Goal: Task Accomplishment & Management: Manage account settings

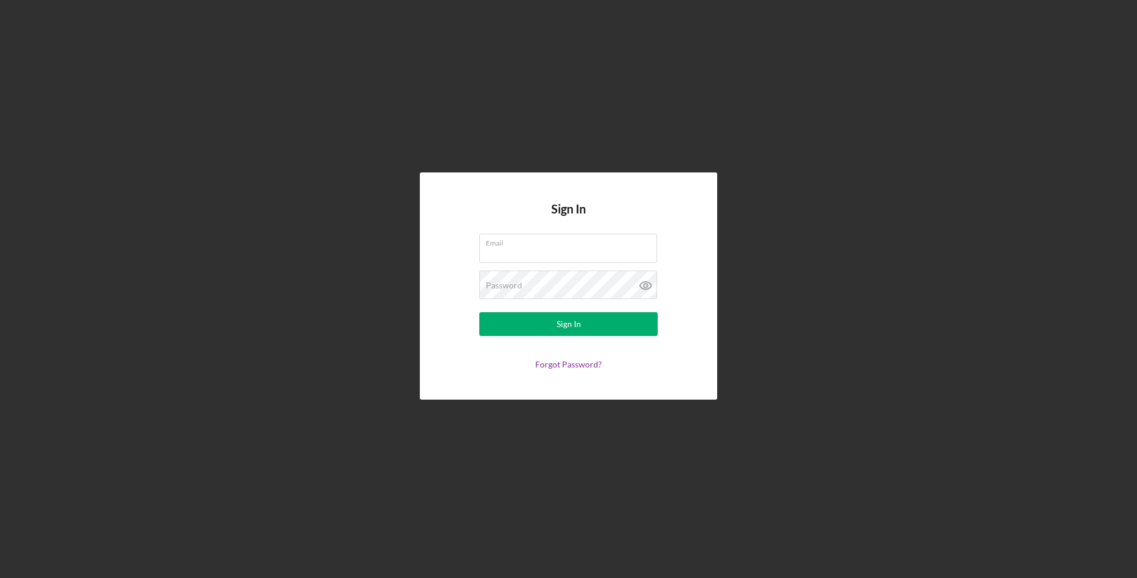
type input "RaynitaT@comcast.net"
click at [580, 328] on div "Sign In" at bounding box center [569, 324] width 24 height 24
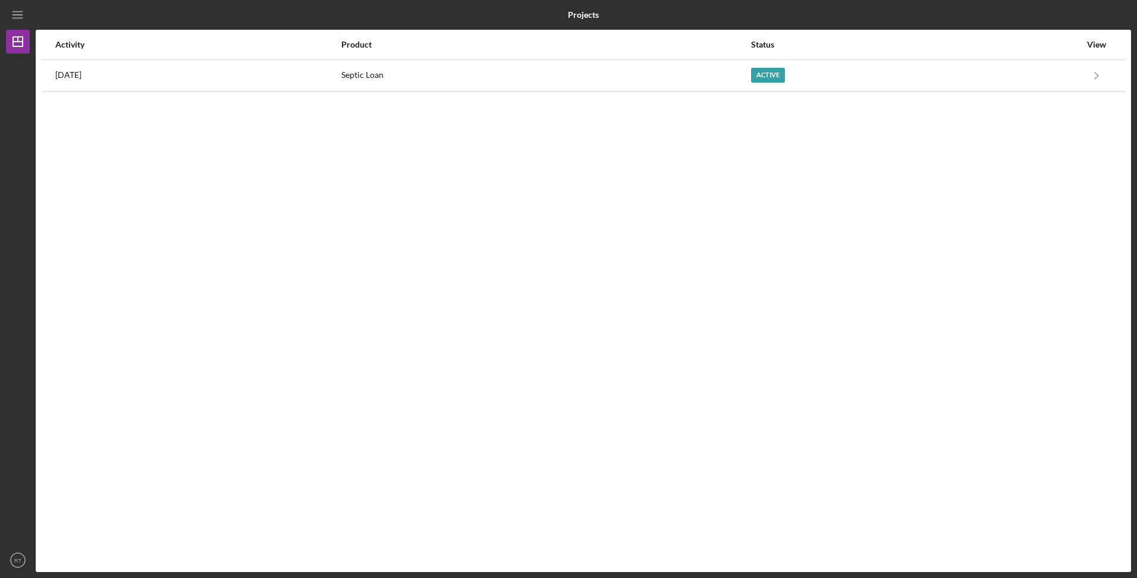
click at [482, 83] on div "Septic Loan" at bounding box center [545, 76] width 409 height 30
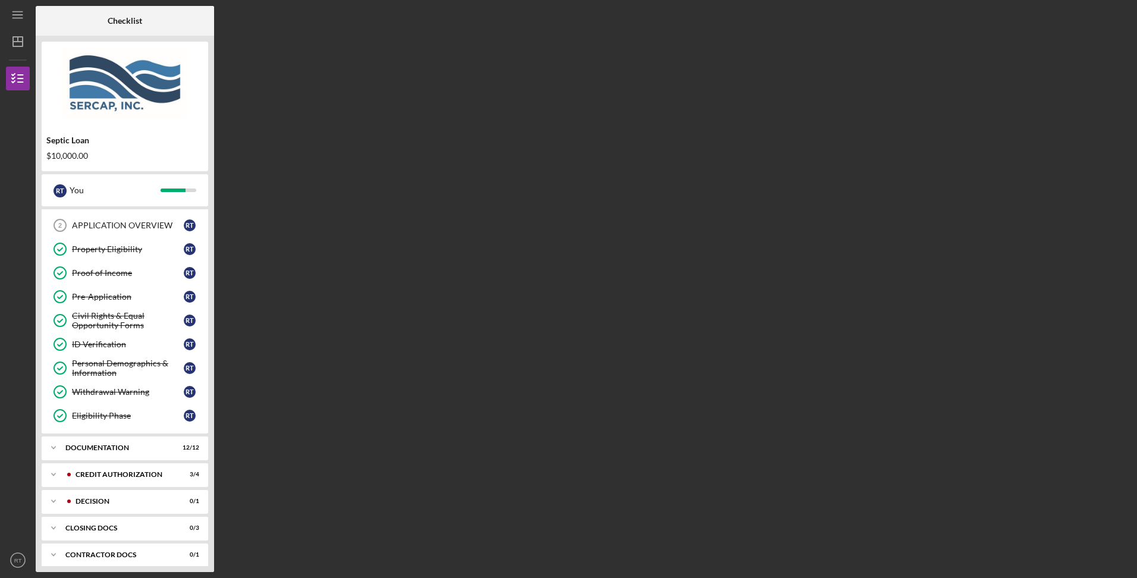
scroll to position [78, 0]
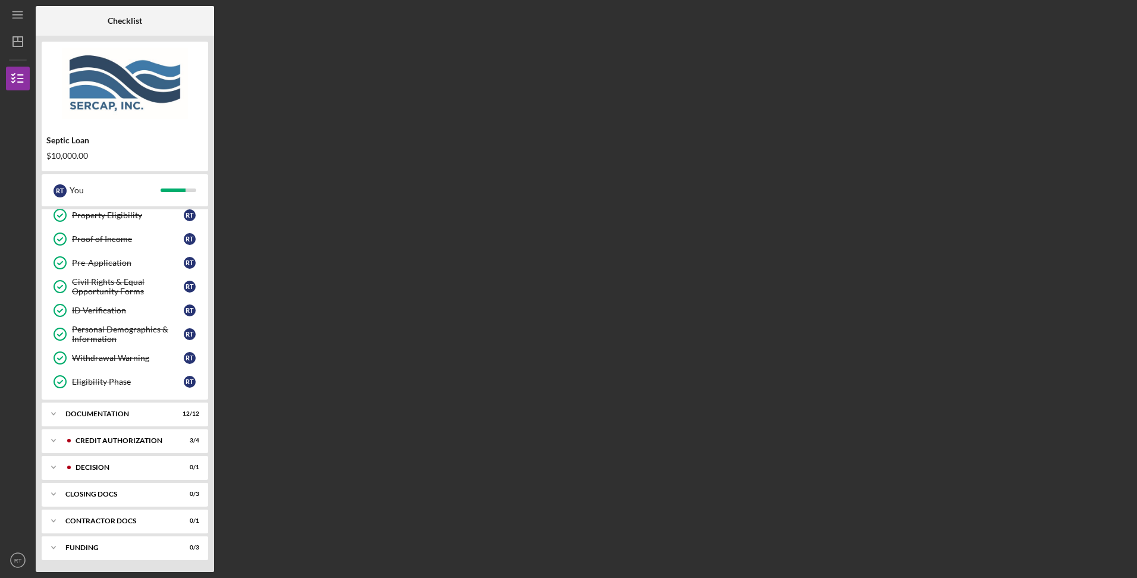
click at [123, 416] on div "Documentation" at bounding box center [117, 413] width 104 height 7
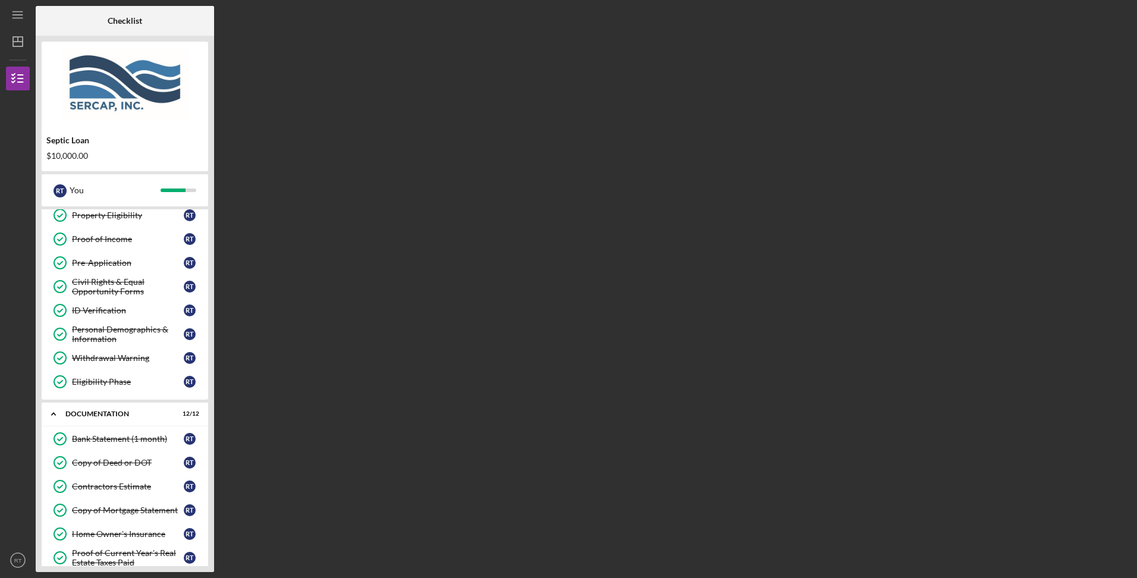
click at [123, 416] on div "Documentation" at bounding box center [117, 413] width 104 height 7
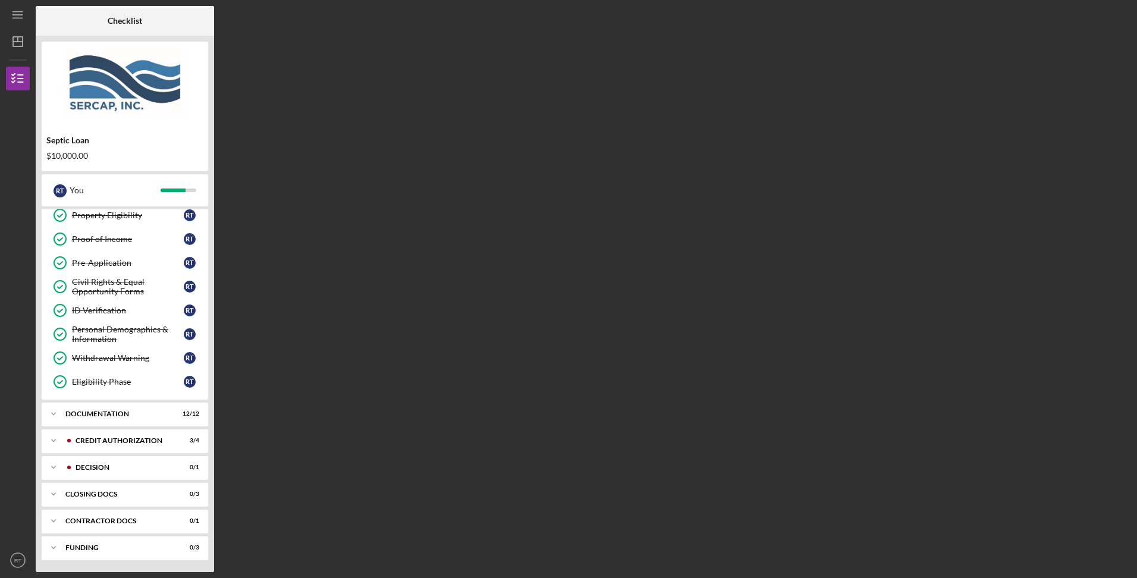
click at [117, 438] on div "CREDIT AUTHORIZATION" at bounding box center [123, 440] width 94 height 7
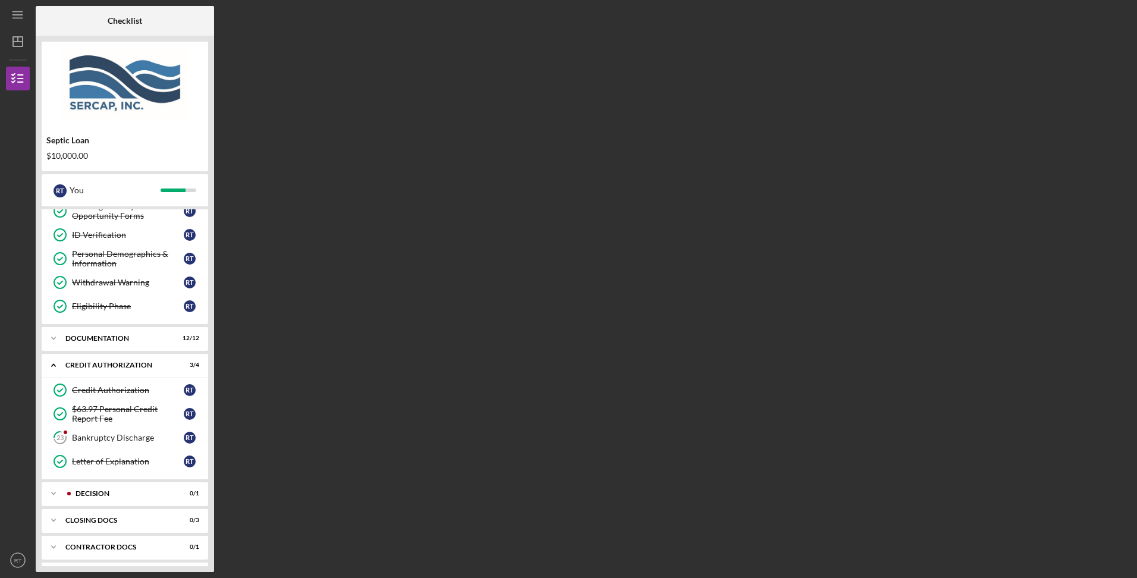
scroll to position [180, 0]
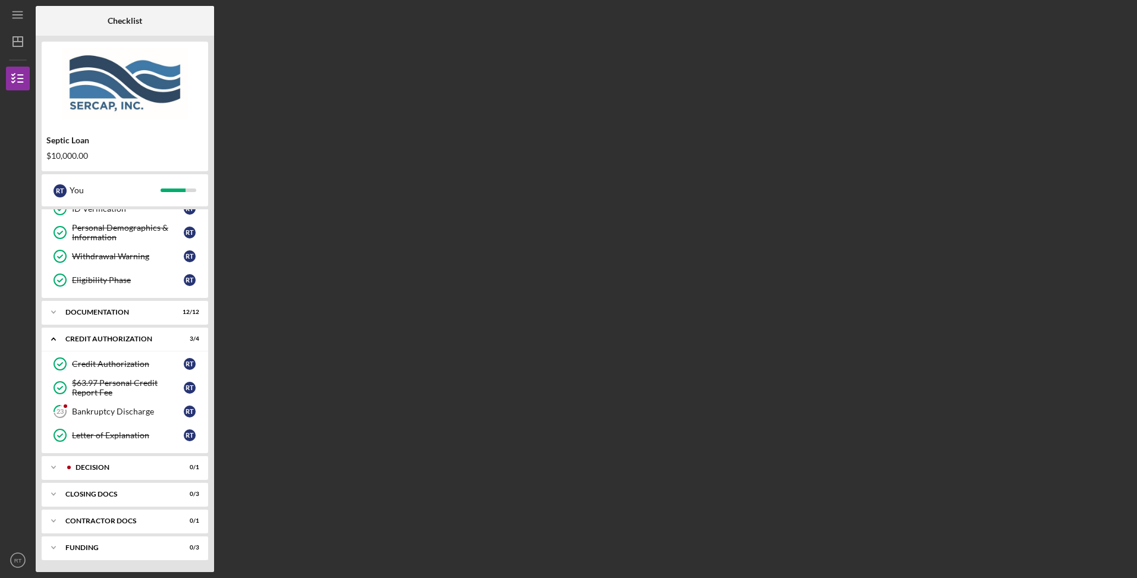
click at [114, 466] on div "Decision" at bounding box center [123, 467] width 94 height 7
click at [95, 487] on link "Decision Decision R T" at bounding box center [125, 493] width 155 height 24
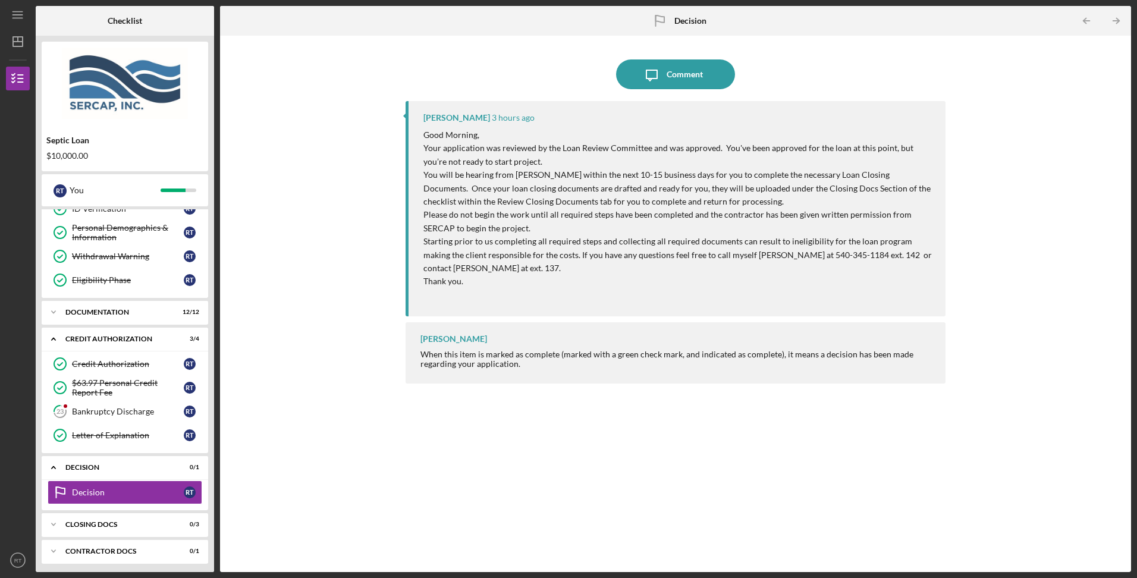
click at [55, 522] on icon "Icon/Expander" at bounding box center [54, 525] width 24 height 24
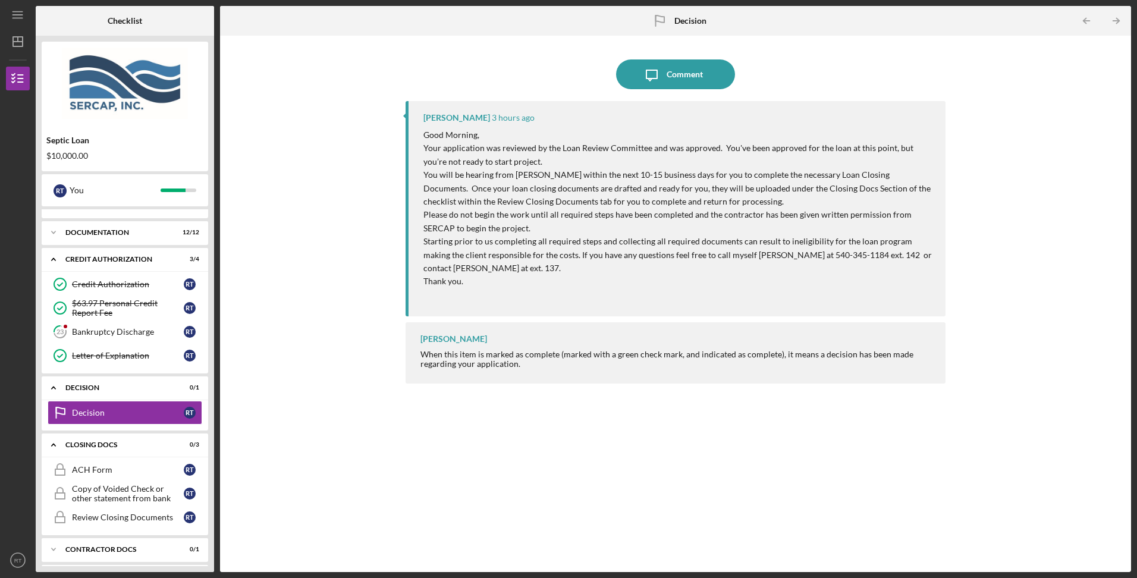
scroll to position [288, 0]
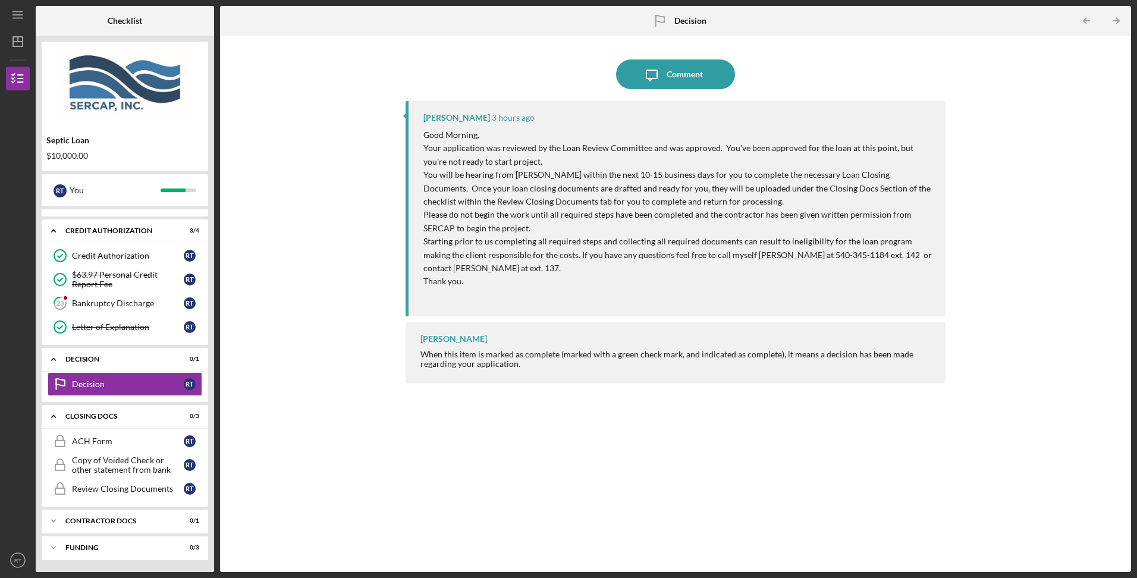
click at [678, 83] on div "Comment" at bounding box center [685, 74] width 36 height 30
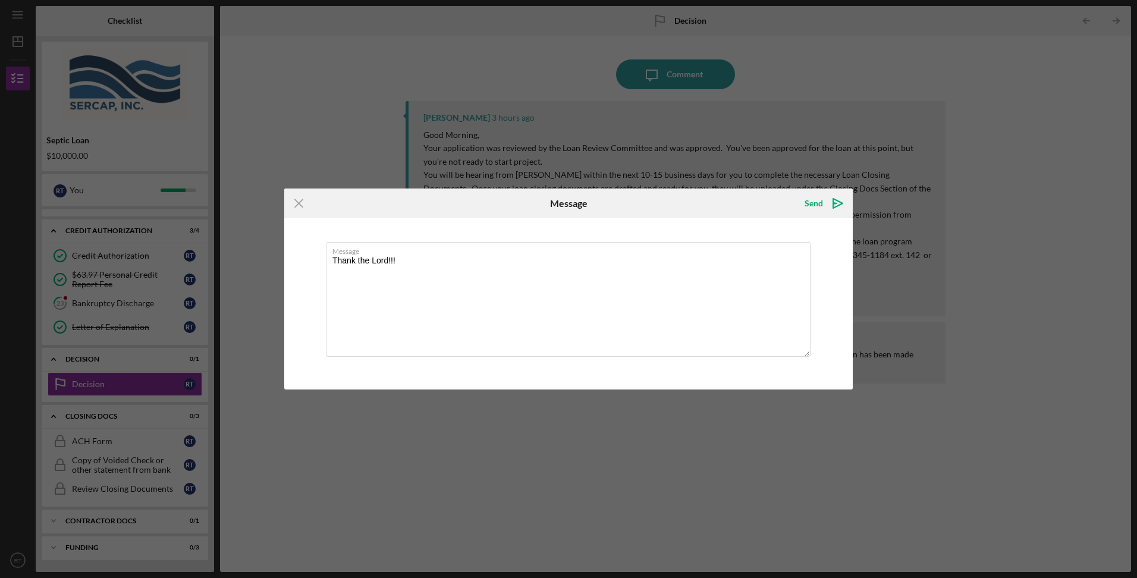
type textarea "Thank the Lord!!!"
click at [815, 205] on div "Send" at bounding box center [814, 204] width 18 height 24
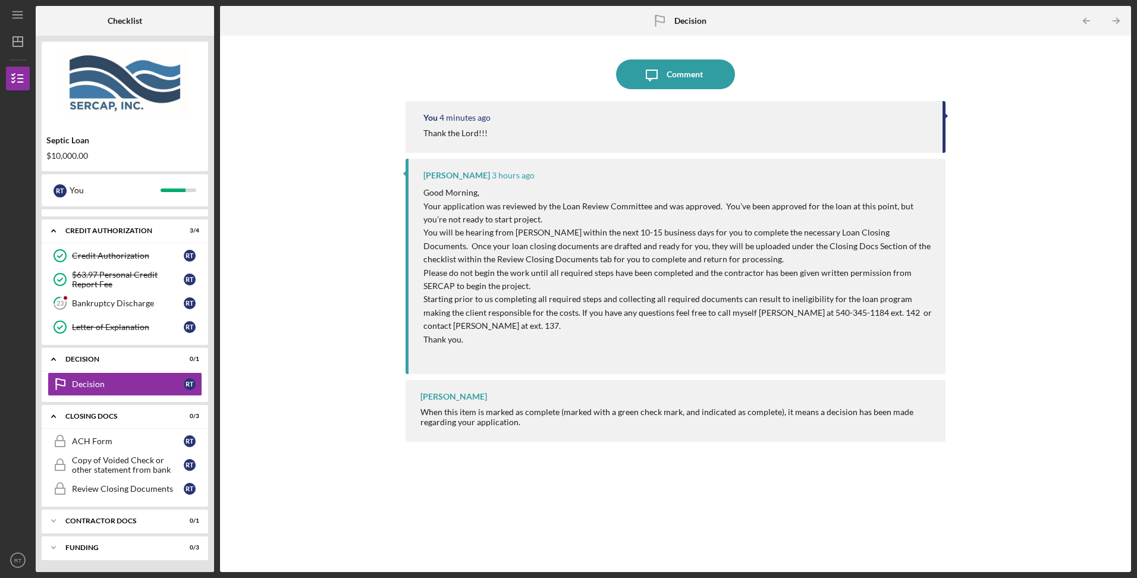
click at [102, 418] on div "CLOSING DOCS" at bounding box center [117, 416] width 104 height 7
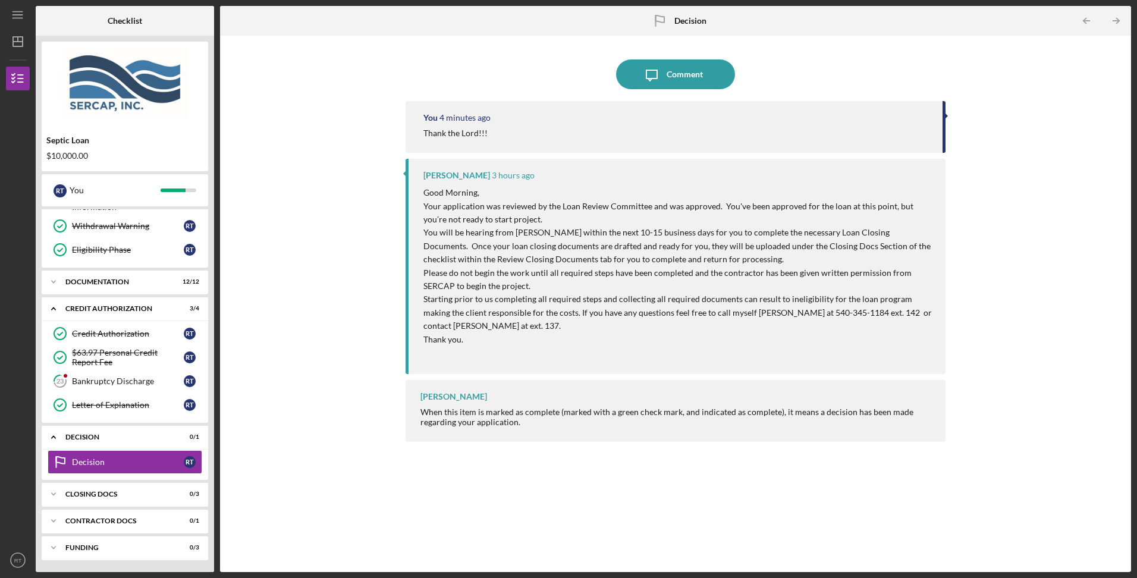
click at [103, 384] on div "Bankruptcy Discharge" at bounding box center [128, 382] width 112 height 10
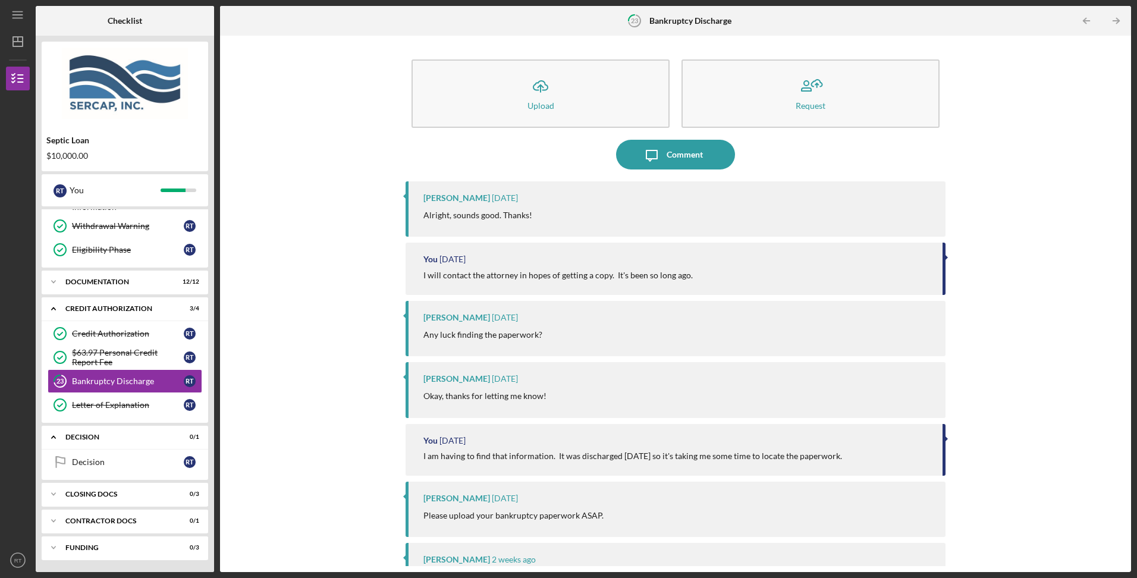
click at [76, 494] on div "CLOSING DOCS" at bounding box center [117, 494] width 104 height 7
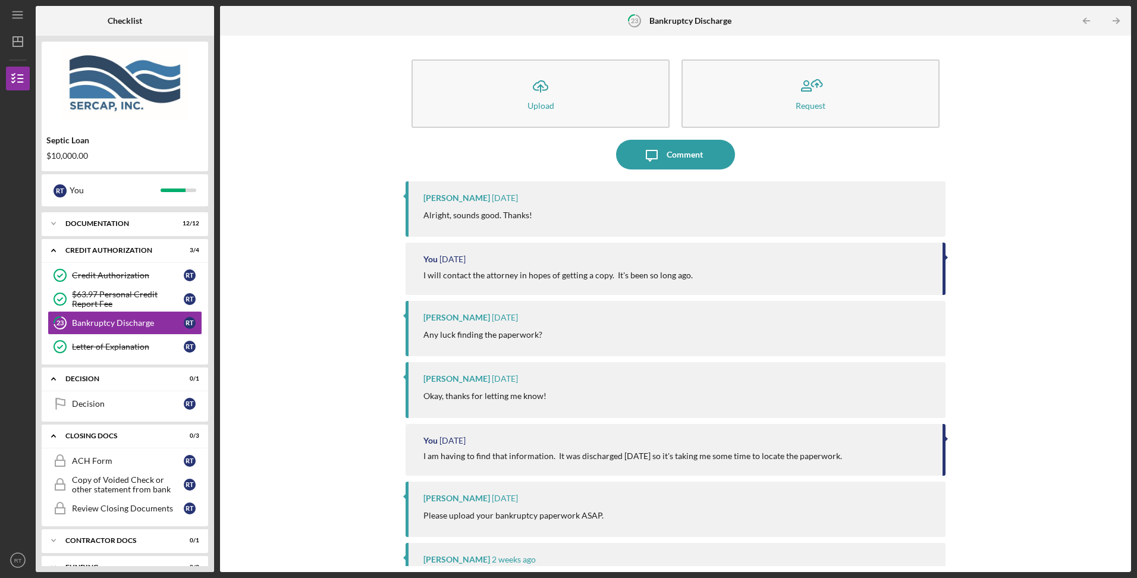
scroll to position [288, 0]
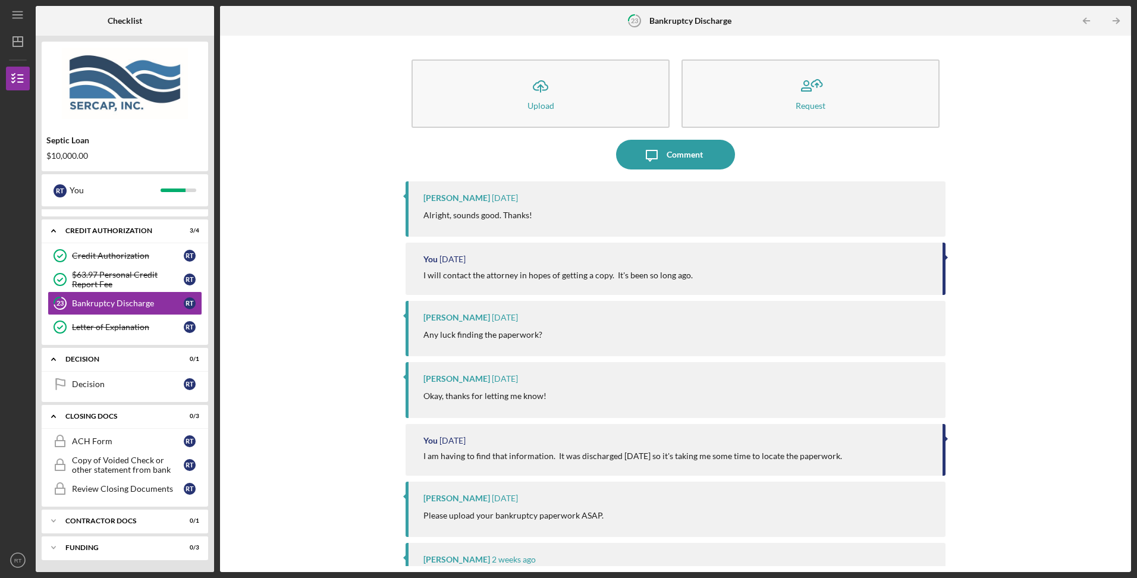
click at [70, 521] on div "Contractor Docs" at bounding box center [117, 520] width 104 height 7
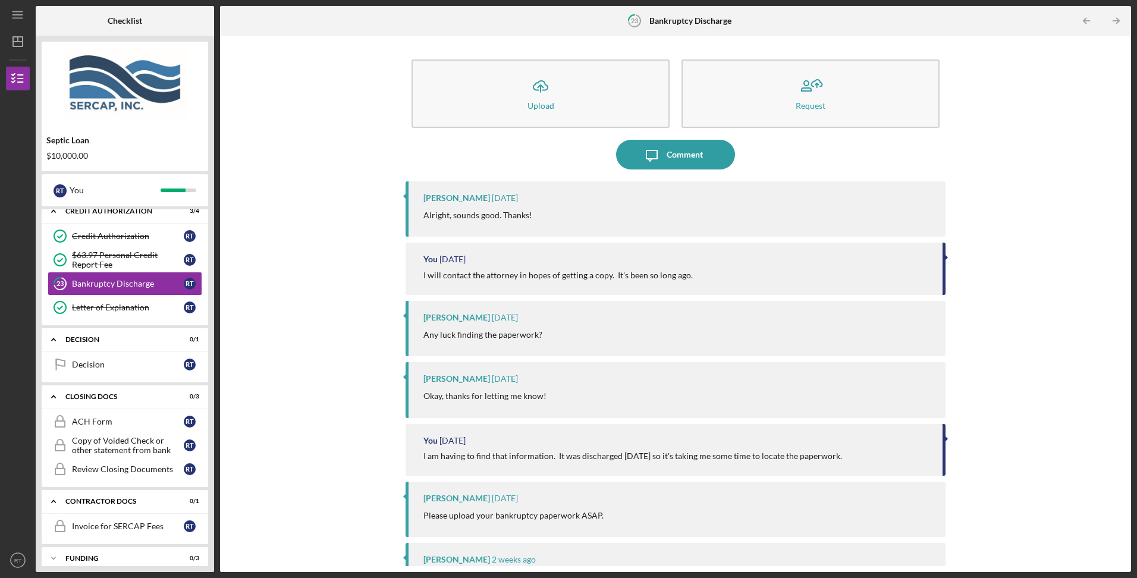
scroll to position [318, 0]
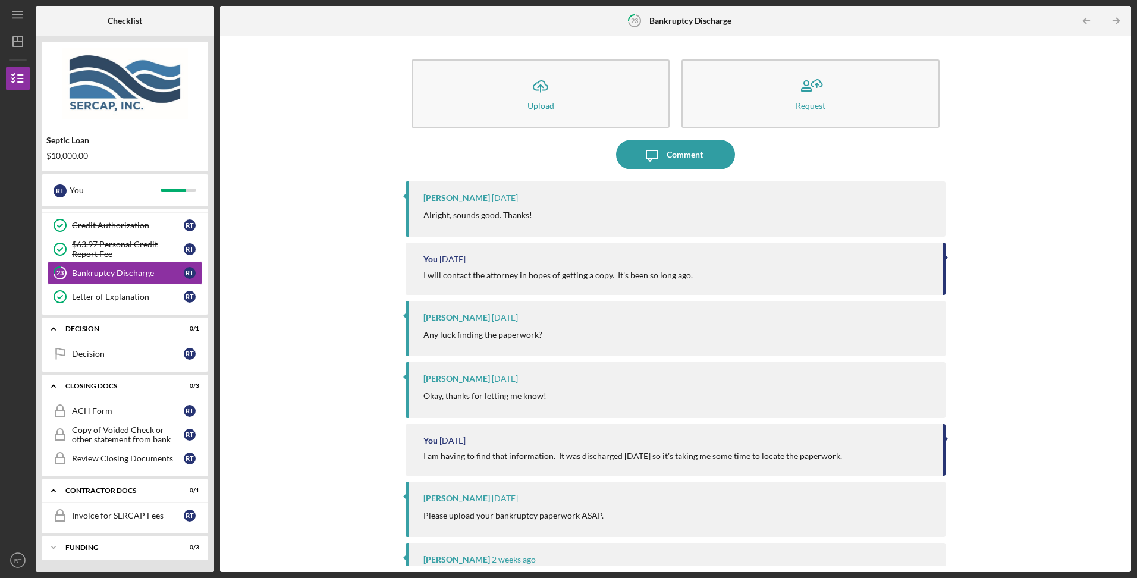
click at [100, 513] on div "Invoice for SERCAP Fees" at bounding box center [128, 516] width 112 height 10
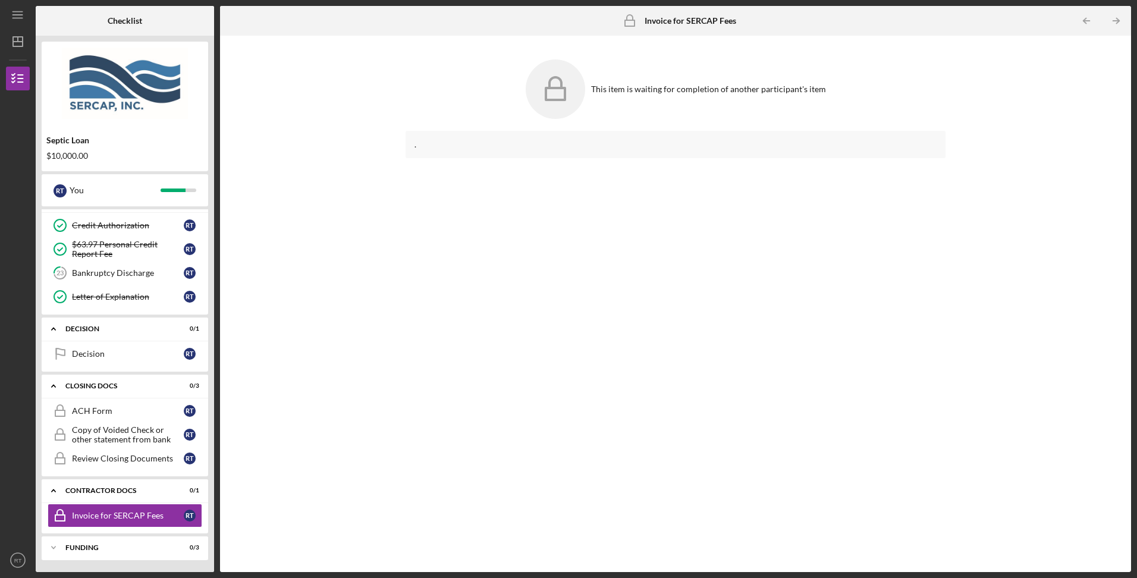
click at [96, 413] on div "ACH Form" at bounding box center [128, 411] width 112 height 10
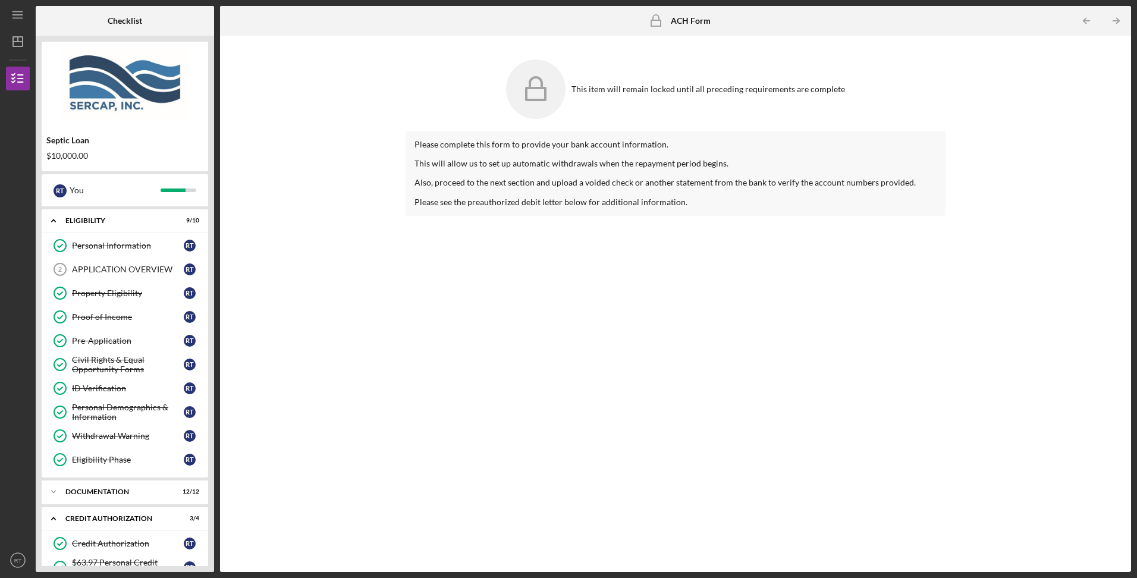
scroll to position [312, 0]
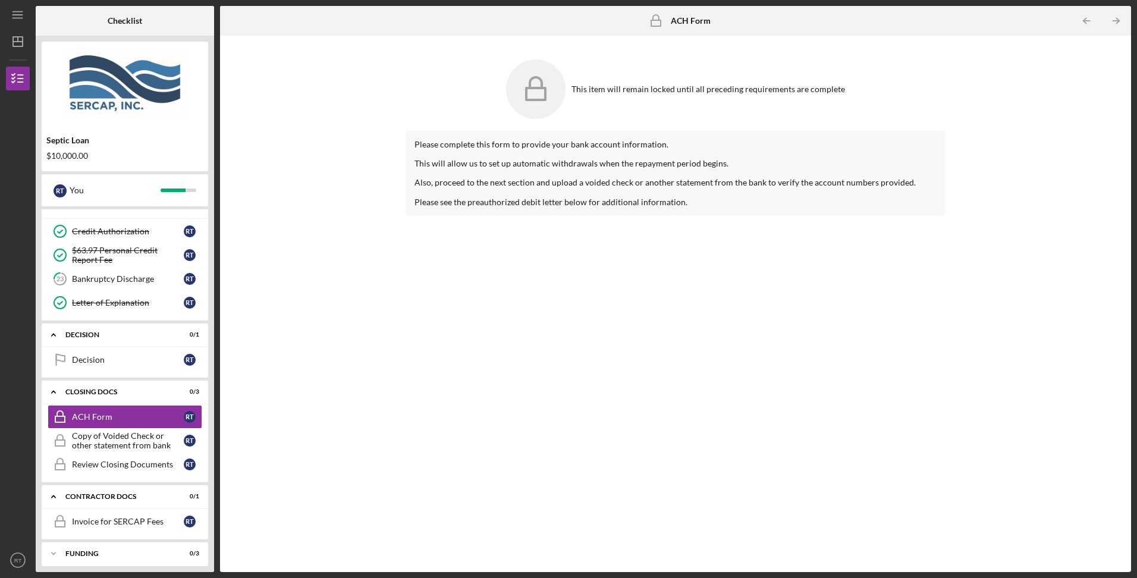
click at [103, 352] on link "Decision Decision R T" at bounding box center [125, 360] width 155 height 24
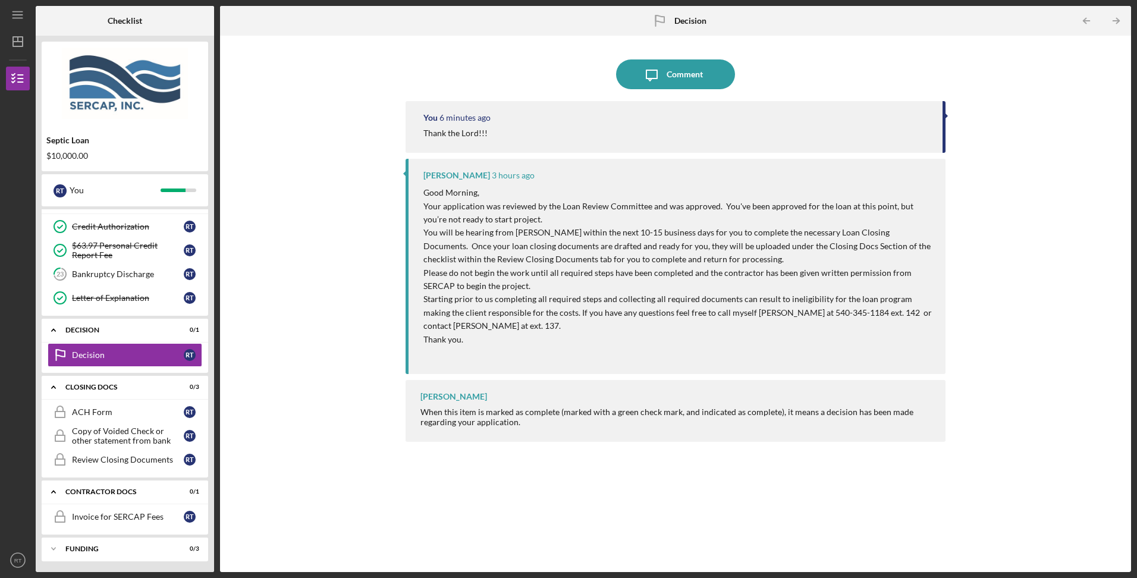
scroll to position [318, 0]
click at [59, 548] on icon "Icon/Expander" at bounding box center [54, 548] width 24 height 24
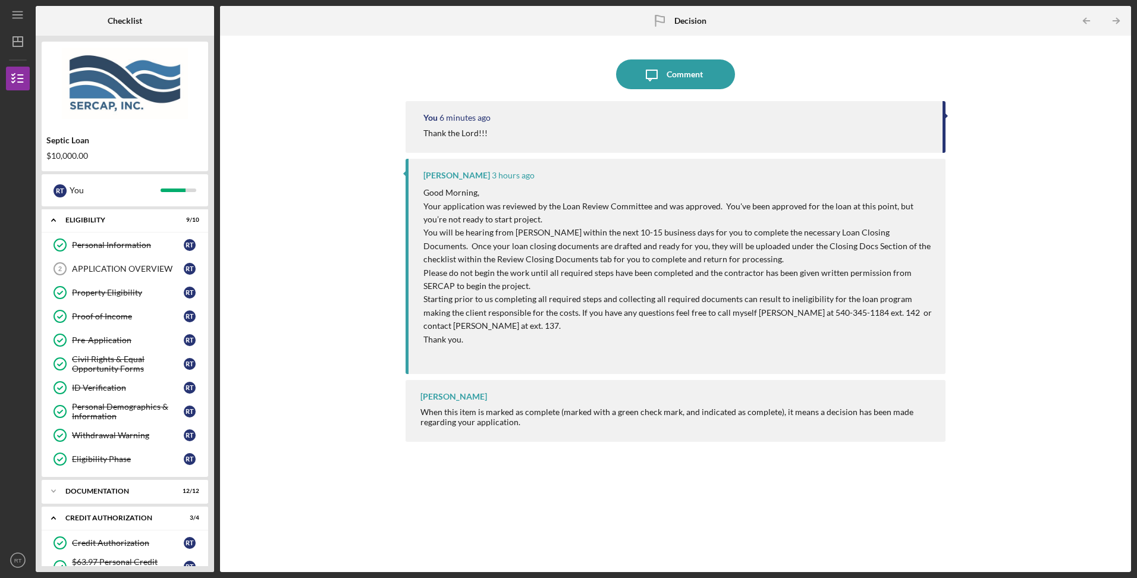
scroll to position [0, 0]
click at [653, 180] on div "Erica Jenkins 3 hours ago" at bounding box center [679, 176] width 510 height 10
